Goal: Task Accomplishment & Management: Manage account settings

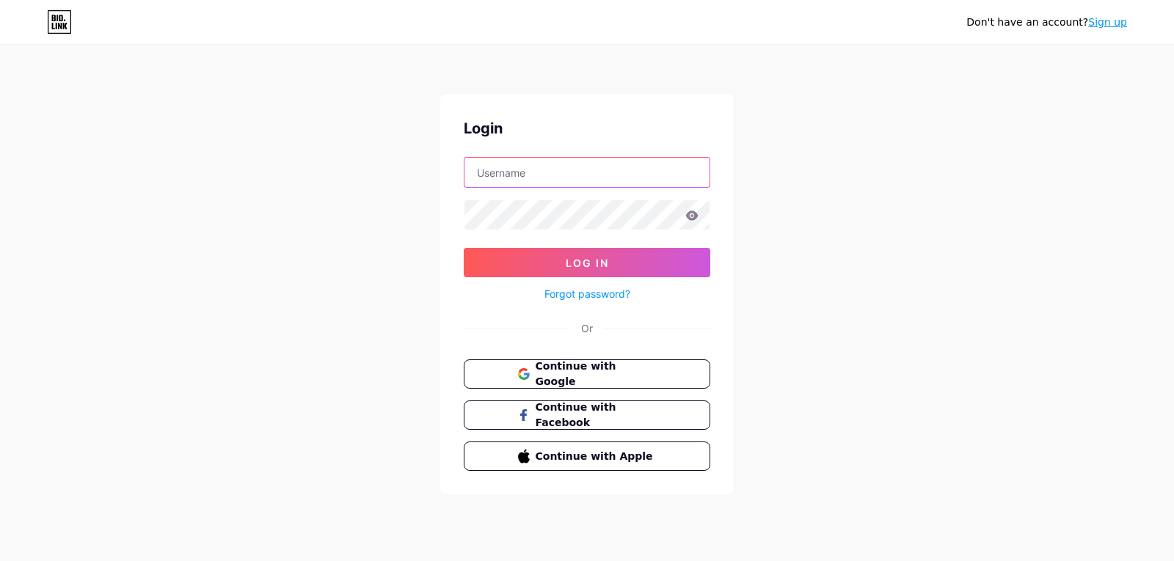
click at [561, 185] on input "text" at bounding box center [587, 172] width 245 height 29
type input "[EMAIL_ADDRESS][DOMAIN_NAME]"
click at [692, 220] on icon at bounding box center [692, 216] width 12 height 10
click at [692, 220] on icon at bounding box center [691, 216] width 12 height 10
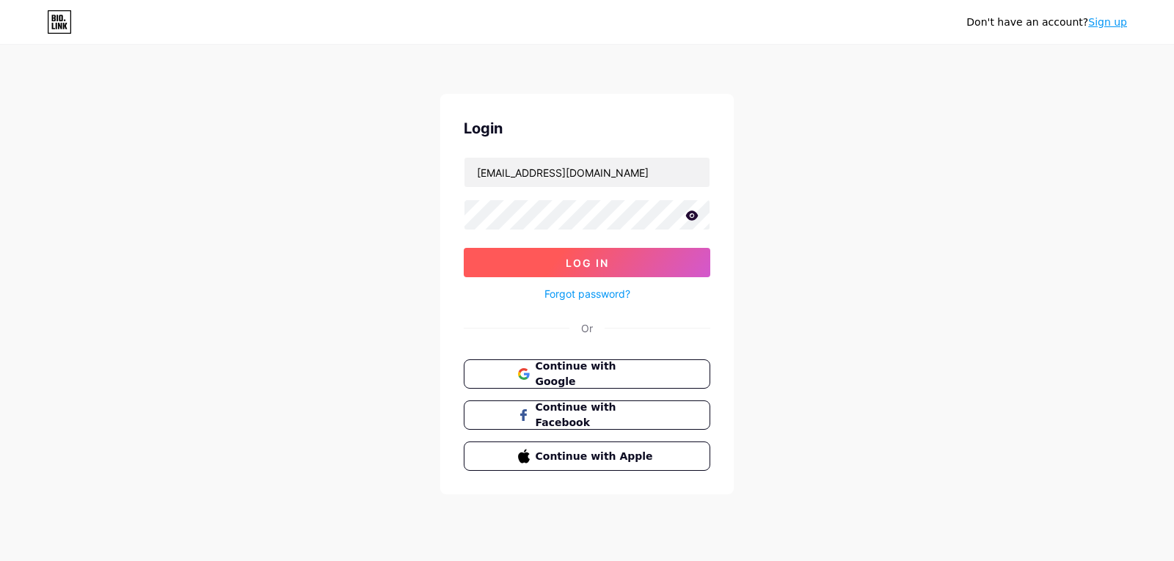
click at [682, 254] on button "Log In" at bounding box center [587, 262] width 247 height 29
click at [589, 263] on span "Log In" at bounding box center [587, 263] width 43 height 12
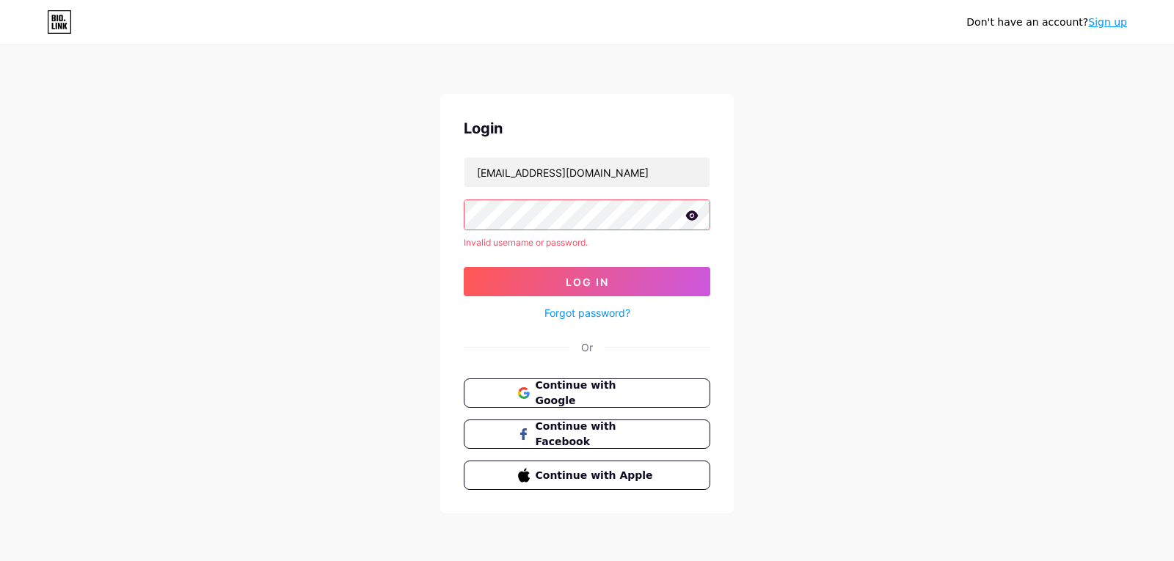
click at [691, 213] on icon at bounding box center [692, 216] width 12 height 10
click at [464, 267] on button "Log In" at bounding box center [587, 281] width 247 height 29
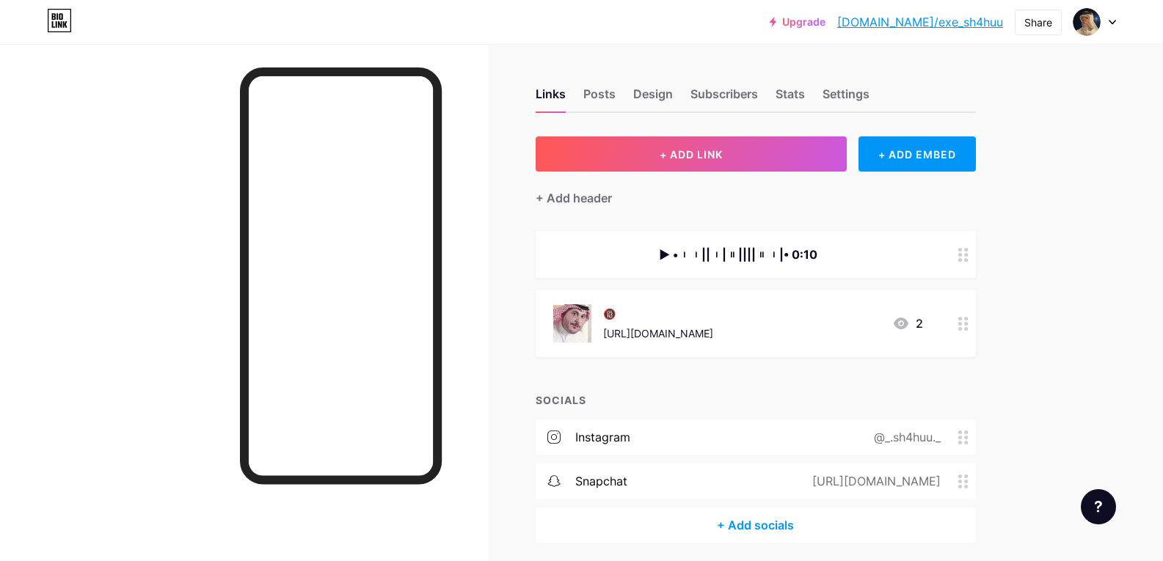
click at [713, 329] on div "[URL][DOMAIN_NAME]" at bounding box center [658, 333] width 110 height 15
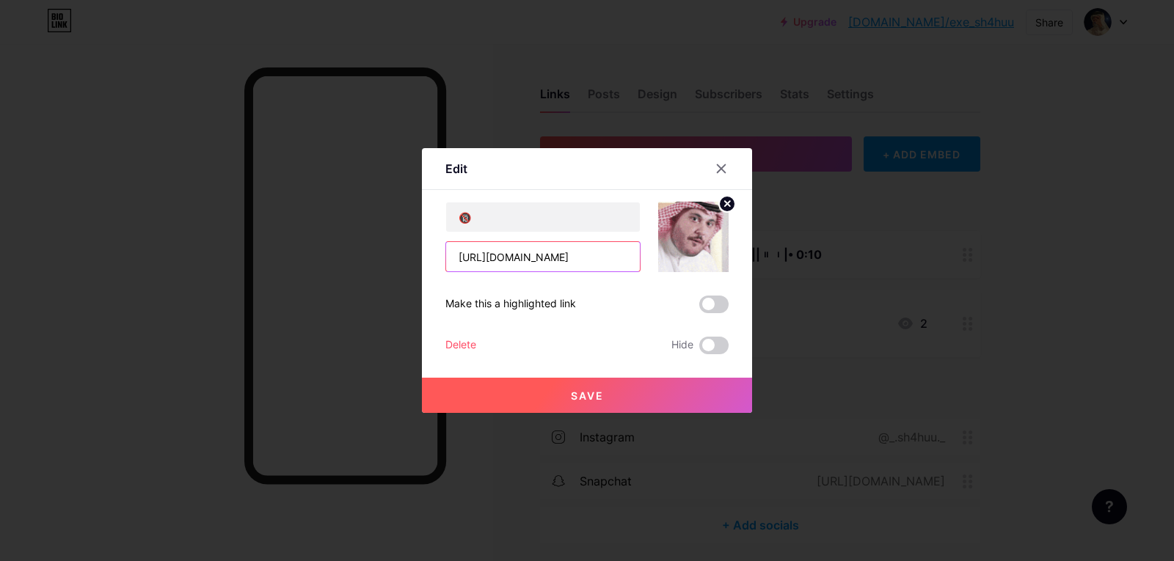
drag, startPoint x: 615, startPoint y: 256, endPoint x: 448, endPoint y: 258, distance: 166.6
click at [448, 258] on input "[URL][DOMAIN_NAME]" at bounding box center [543, 256] width 194 height 29
click at [720, 166] on icon at bounding box center [722, 169] width 12 height 12
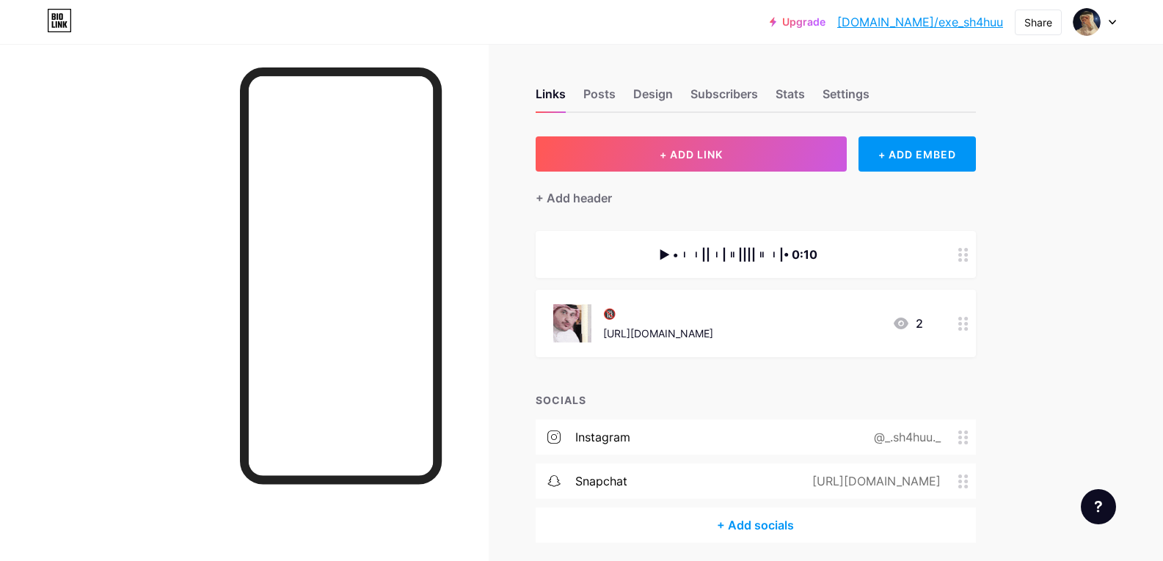
click at [922, 25] on link "[DOMAIN_NAME]/exe_sh4huu" at bounding box center [920, 22] width 166 height 18
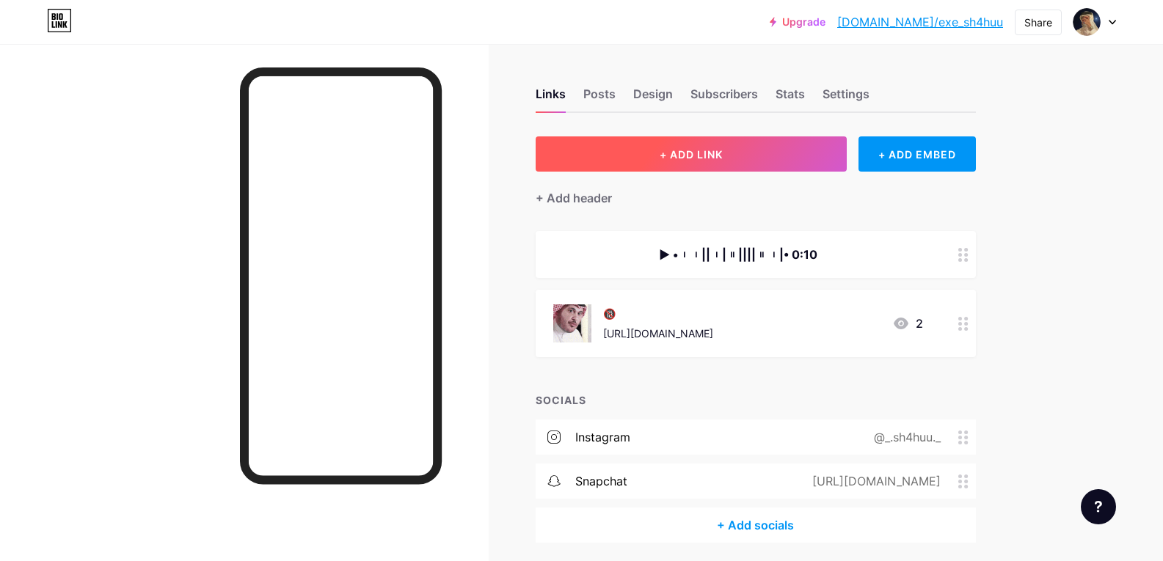
click at [731, 159] on button "+ ADD LINK" at bounding box center [692, 153] width 312 height 35
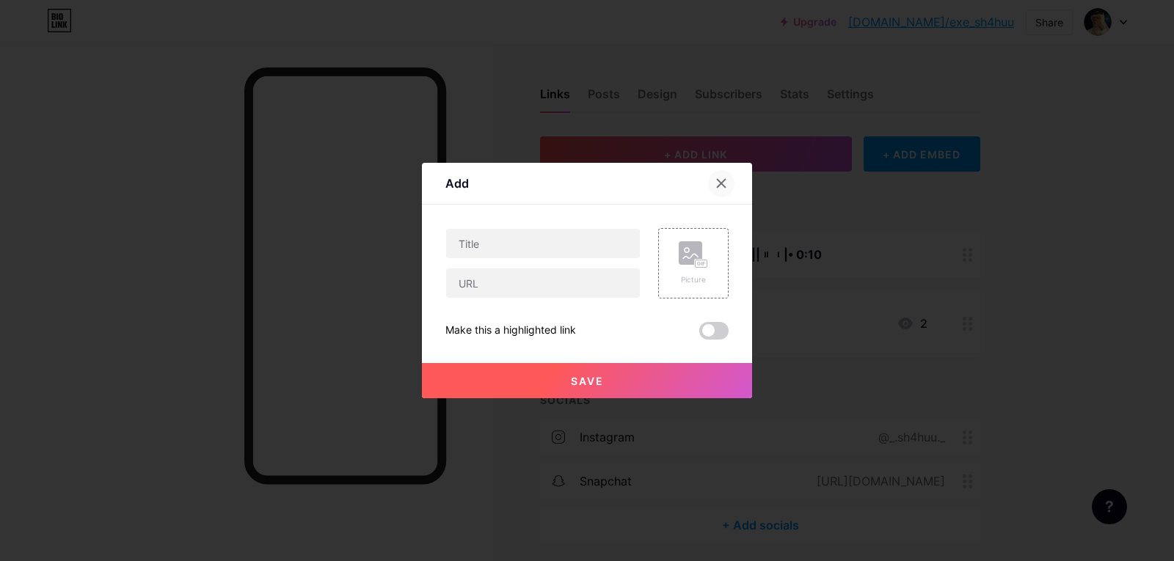
click at [729, 183] on div at bounding box center [721, 183] width 26 height 26
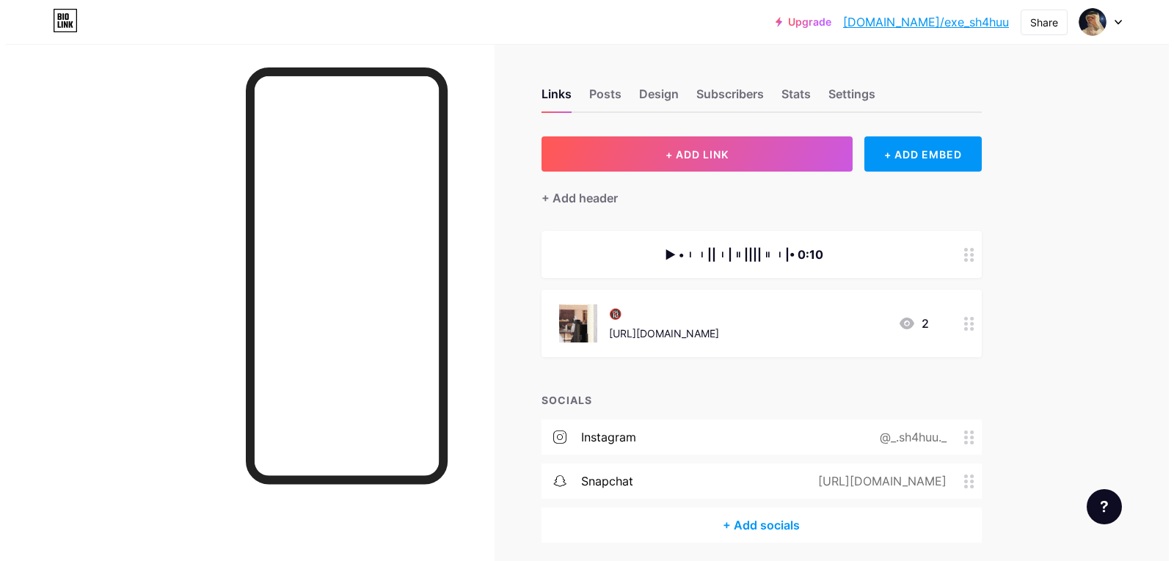
scroll to position [54, 0]
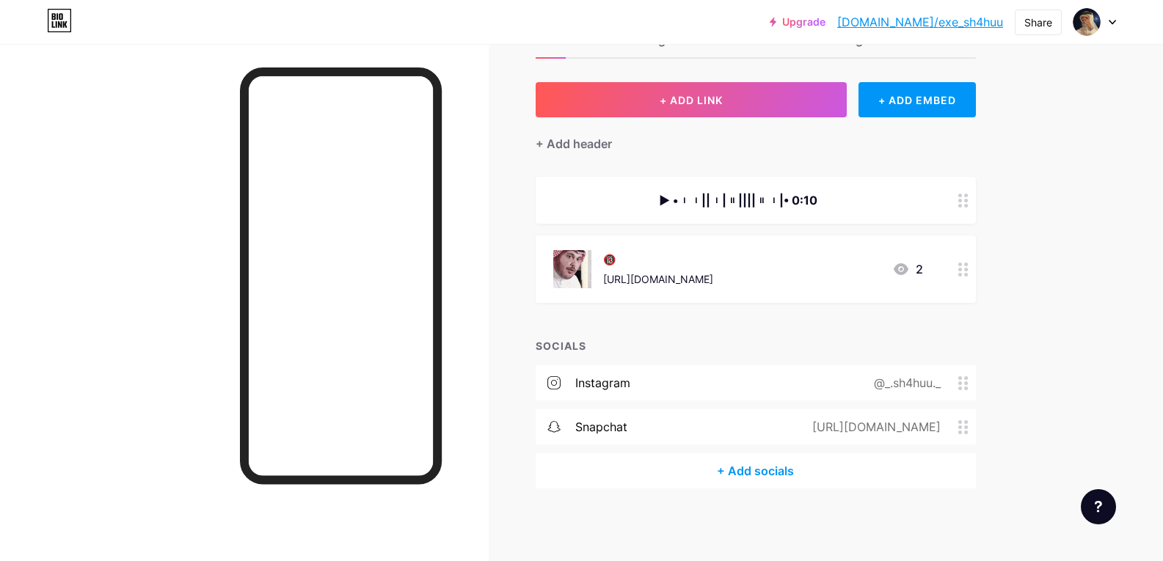
click at [798, 473] on div "+ Add socials" at bounding box center [756, 471] width 440 height 35
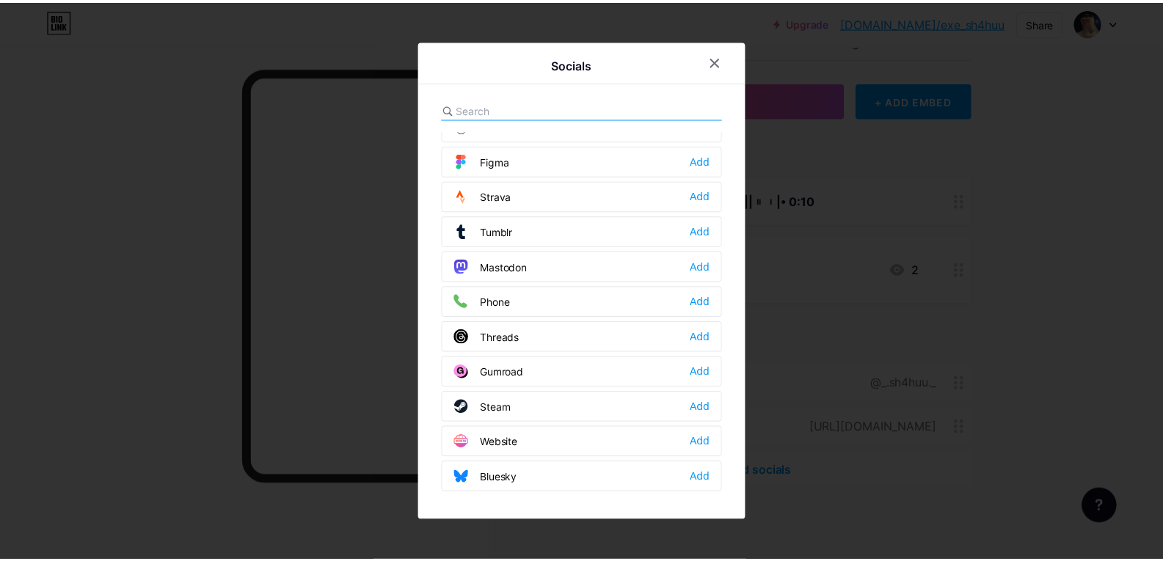
scroll to position [1250, 0]
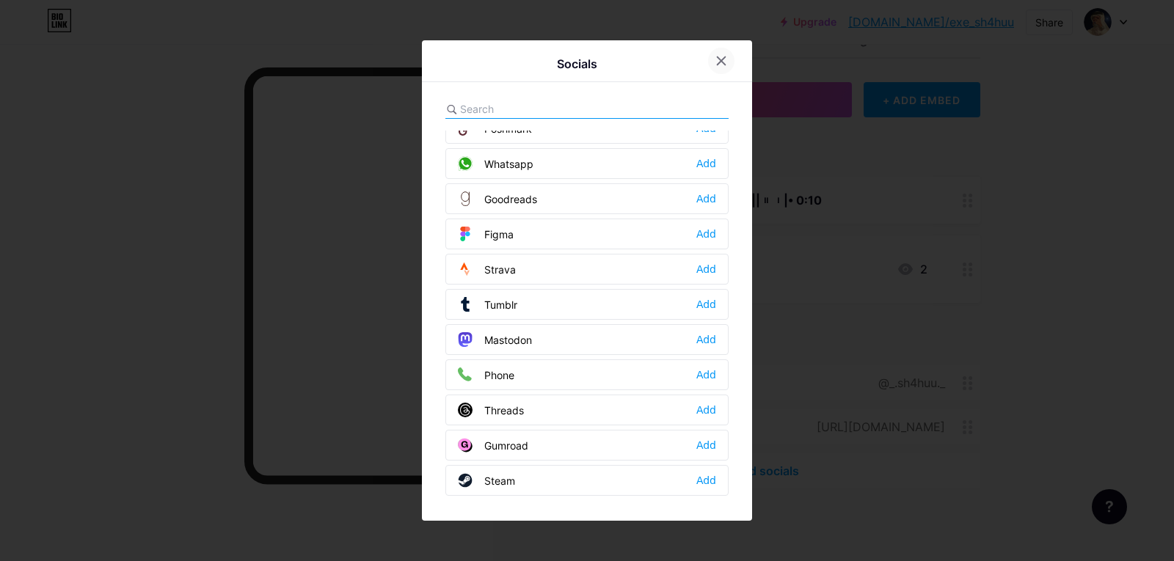
click at [722, 66] on icon at bounding box center [722, 61] width 12 height 12
